Goal: Task Accomplishment & Management: Use online tool/utility

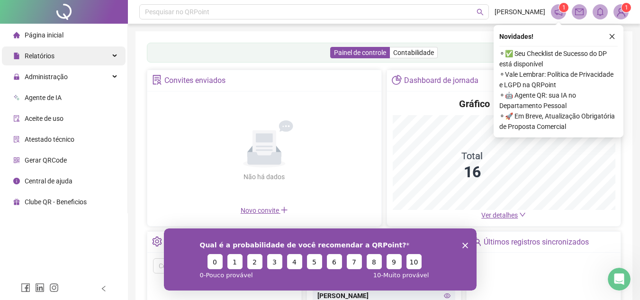
click at [48, 54] on span "Relatórios" at bounding box center [40, 56] width 30 height 8
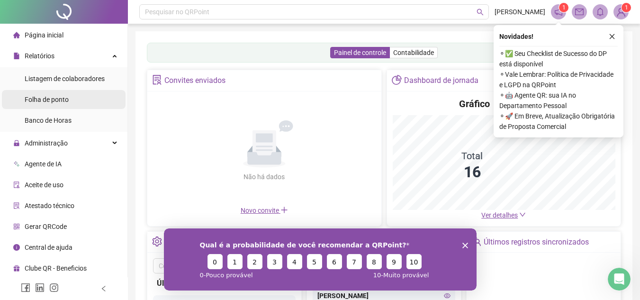
click at [70, 107] on li "Folha de ponto" at bounding box center [64, 99] width 124 height 19
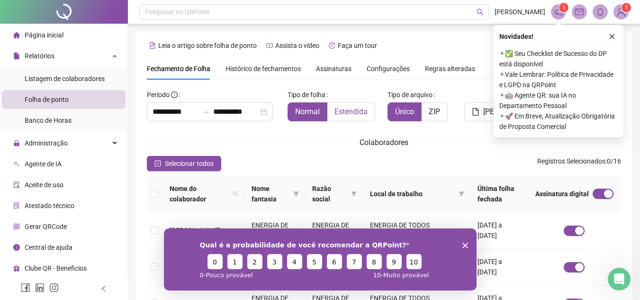
click at [354, 117] on label "Estendida" at bounding box center [351, 111] width 48 height 19
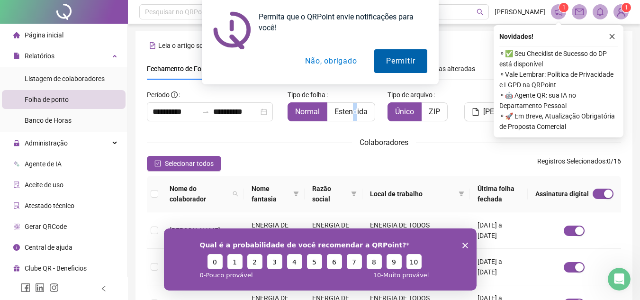
click at [407, 65] on button "Permitir" at bounding box center [400, 61] width 53 height 24
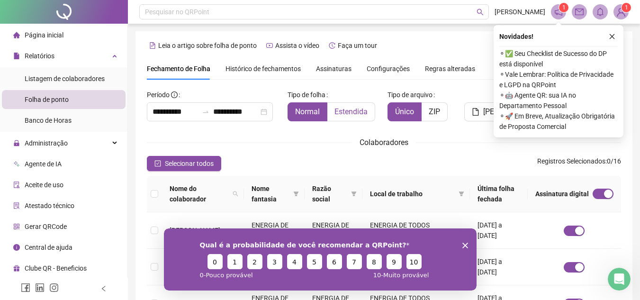
click at [350, 112] on span "Estendida" at bounding box center [350, 111] width 33 height 9
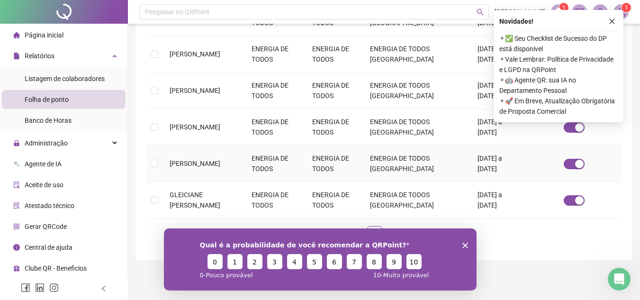
scroll to position [359, 0]
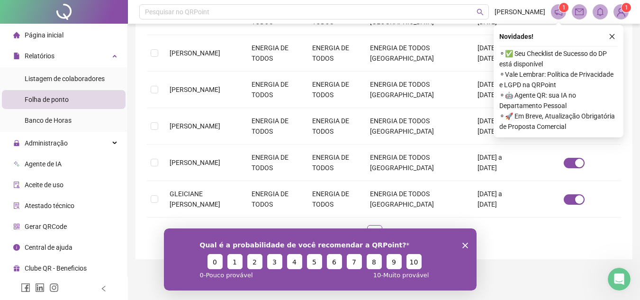
drag, startPoint x: 465, startPoint y: 246, endPoint x: 425, endPoint y: 235, distance: 41.2
click at [462, 244] on icon "Encerrar pesquisa" at bounding box center [465, 245] width 6 height 6
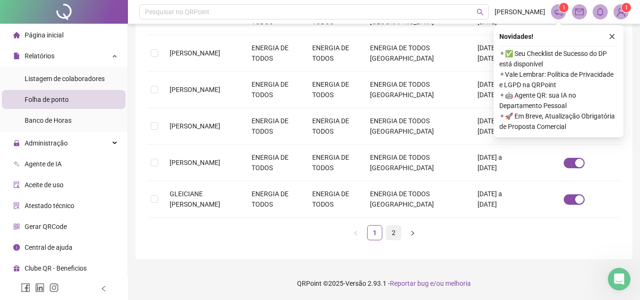
click at [388, 232] on link "2" at bounding box center [393, 232] width 14 height 14
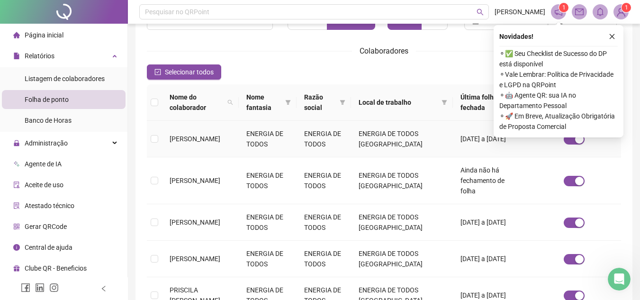
click at [160, 135] on td at bounding box center [154, 139] width 15 height 36
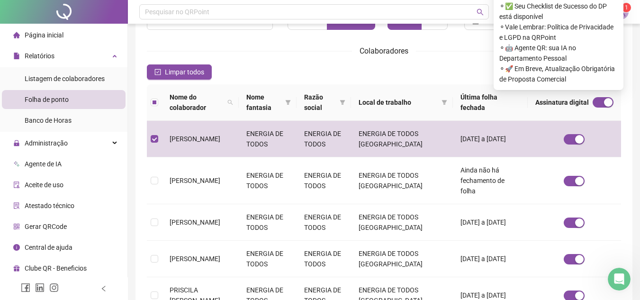
scroll to position [44, 0]
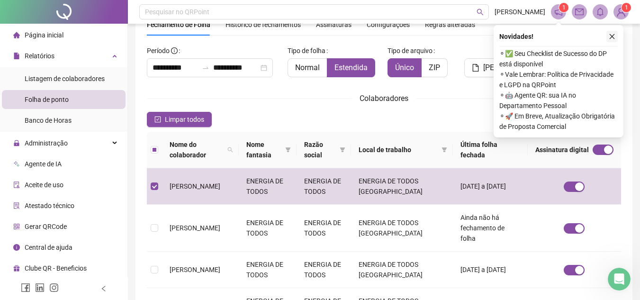
click at [608, 36] on button "button" at bounding box center [611, 36] width 11 height 11
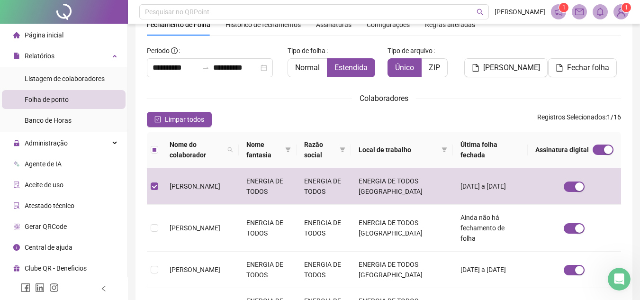
scroll to position [0, 0]
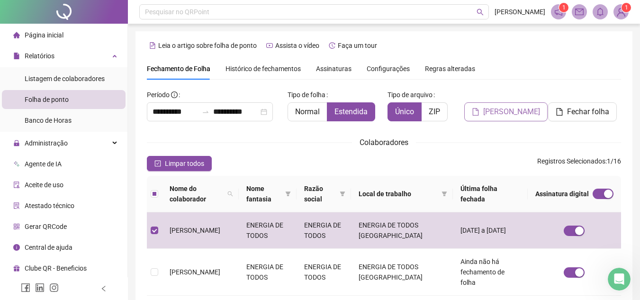
click at [499, 113] on span "Gerar espelho" at bounding box center [511, 111] width 57 height 11
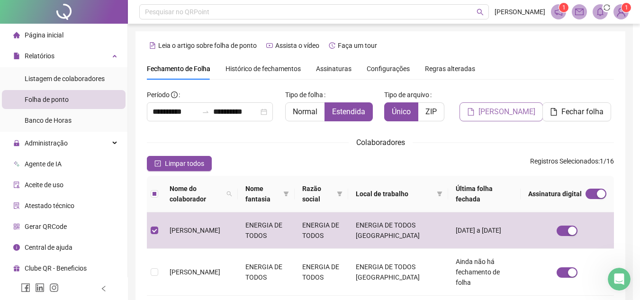
scroll to position [44, 0]
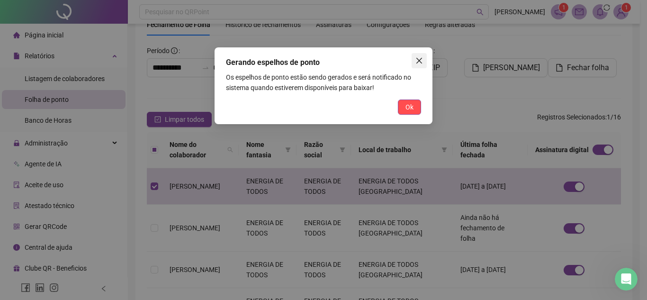
click at [422, 58] on icon "close" at bounding box center [419, 61] width 8 height 8
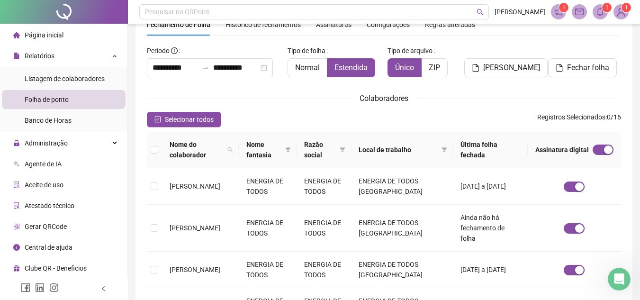
drag, startPoint x: 397, startPoint y: 124, endPoint x: 464, endPoint y: 97, distance: 72.2
click at [397, 124] on div "Selecionar todos Registros Selecionados : 0 / 16" at bounding box center [384, 119] width 474 height 15
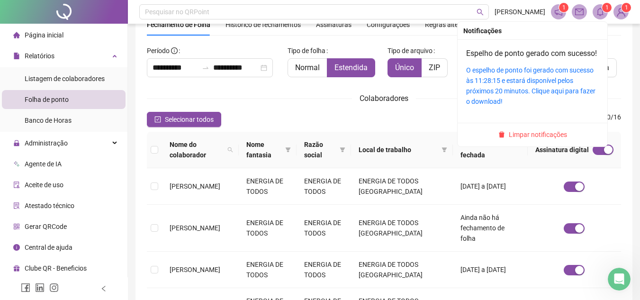
click at [597, 11] on icon "bell" at bounding box center [600, 12] width 9 height 9
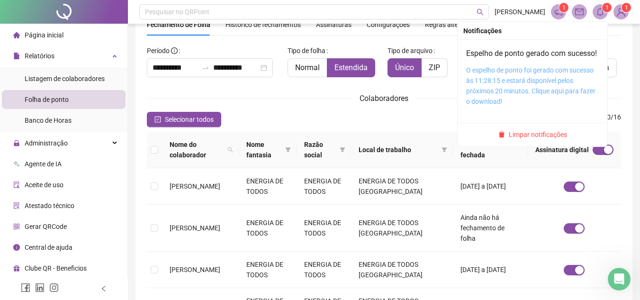
click at [509, 95] on link "O espelho de ponto foi gerado com sucesso às 11:28:15 e estará disponível pelos…" at bounding box center [530, 85] width 129 height 39
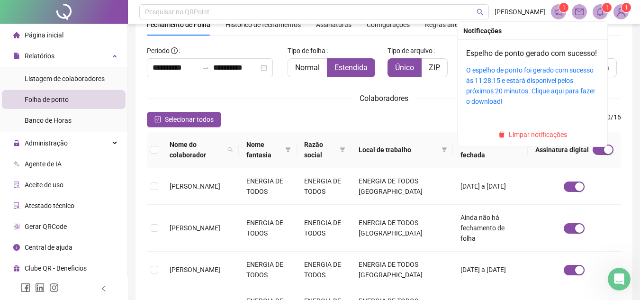
click at [603, 14] on icon "bell" at bounding box center [600, 12] width 9 height 9
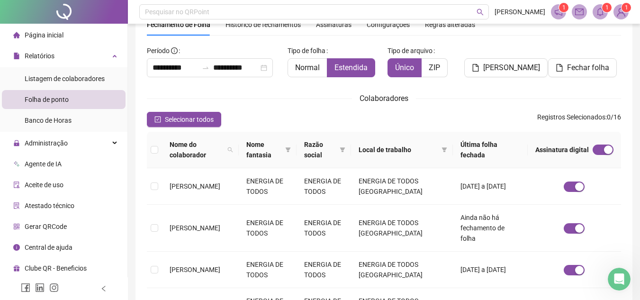
click at [516, 95] on div "Colaboradores" at bounding box center [384, 98] width 474 height 12
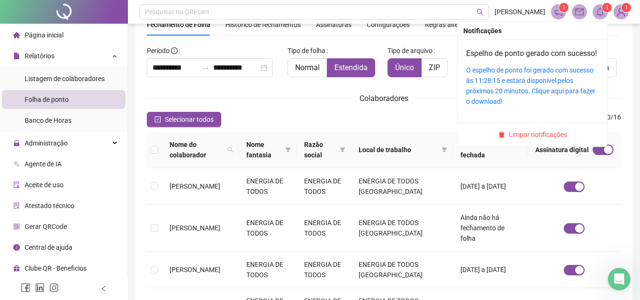
click at [602, 11] on icon "bell" at bounding box center [600, 12] width 9 height 9
click at [494, 97] on div "O espelho de ponto foi gerado com sucesso às 11:28:15 e estará disponível pelos…" at bounding box center [532, 86] width 133 height 42
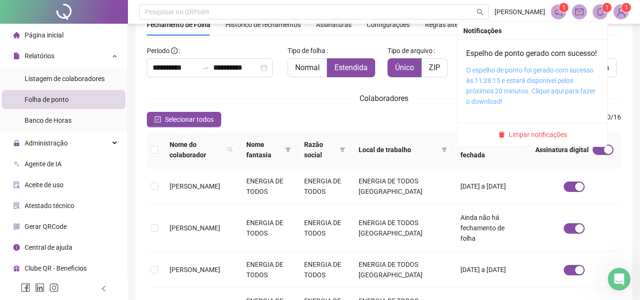
click at [497, 93] on link "O espelho de ponto foi gerado com sucesso às 11:28:15 e estará disponível pelos…" at bounding box center [530, 85] width 129 height 39
